Goal: Task Accomplishment & Management: Manage account settings

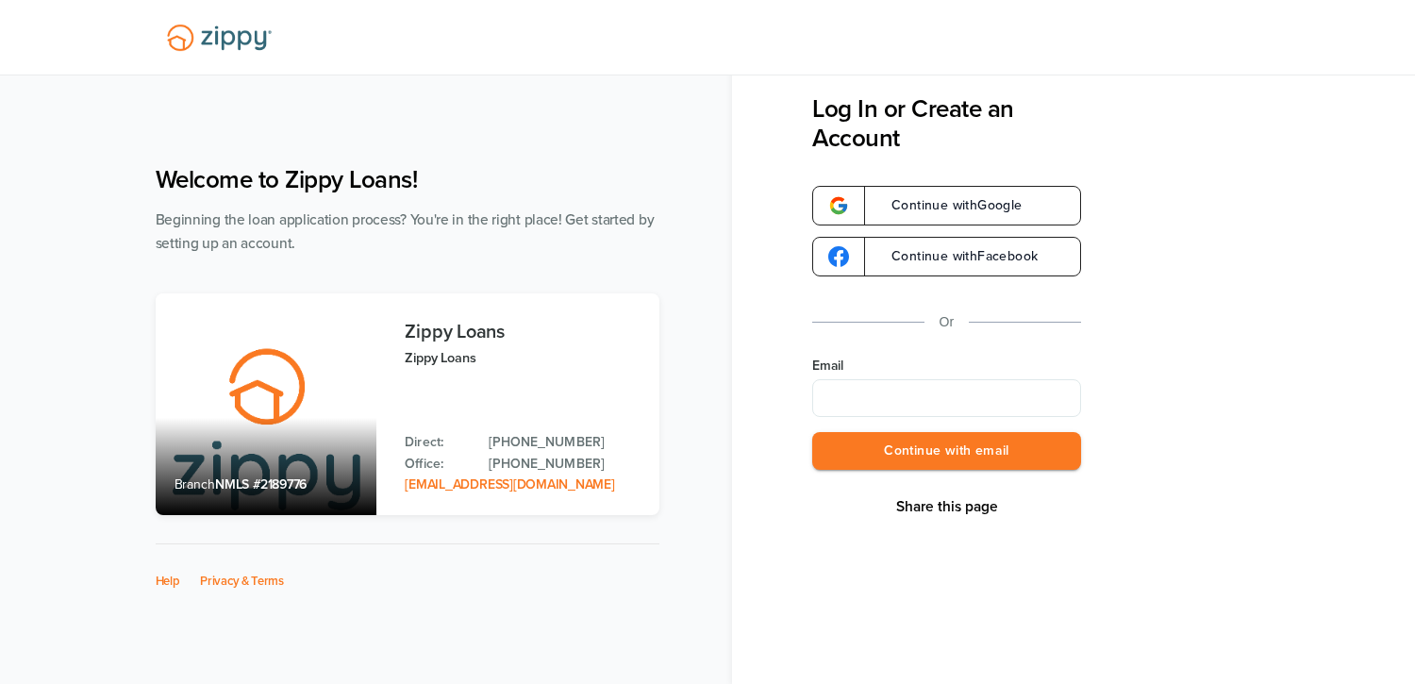
drag, startPoint x: 885, startPoint y: 393, endPoint x: 884, endPoint y: 409, distance: 16.1
click at [885, 395] on input "Email" at bounding box center [946, 398] width 269 height 38
type input "**********"
click at [885, 449] on button "Continue with email" at bounding box center [946, 451] width 269 height 39
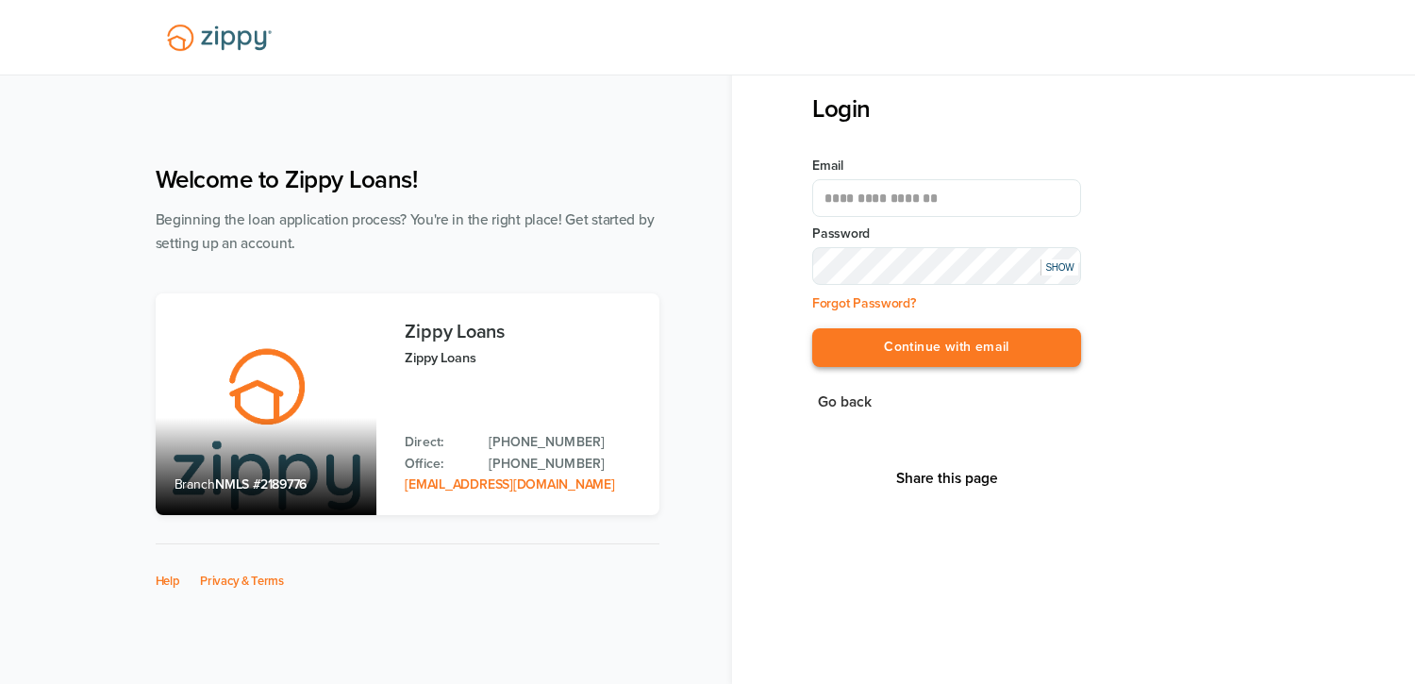
click at [907, 345] on button "Continue with email" at bounding box center [946, 347] width 269 height 39
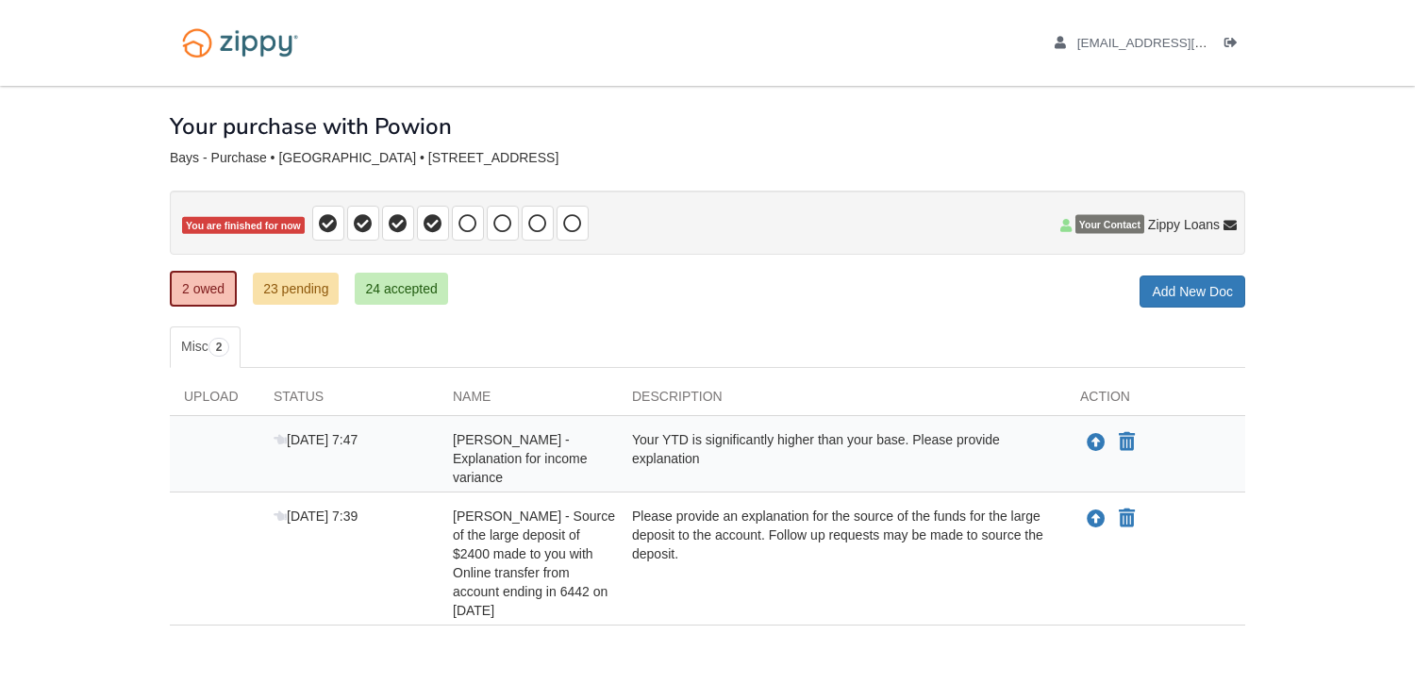
click at [115, 170] on body "mbays19@gmail.com Logout" at bounding box center [707, 388] width 1415 height 777
